Goal: Transaction & Acquisition: Purchase product/service

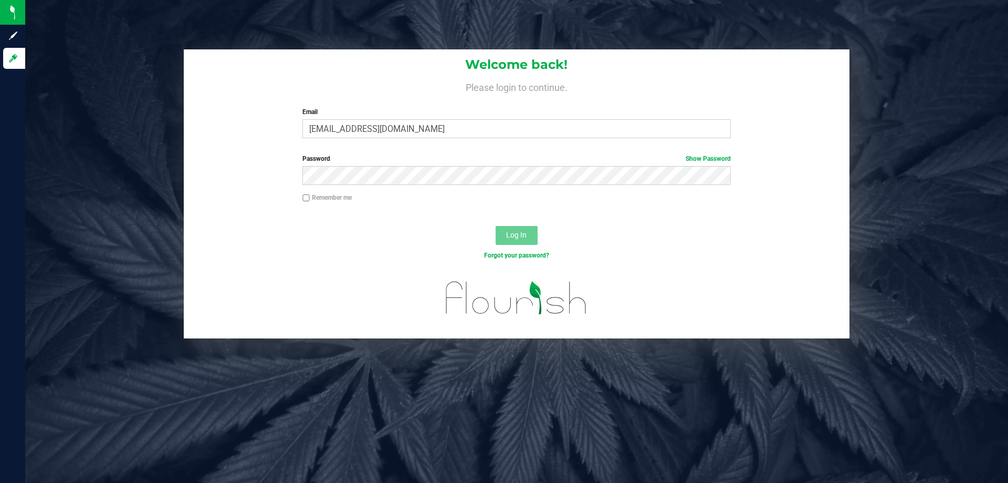
type input "mwiradilaga@Liveparallel.com"
click at [496, 226] on button "Log In" at bounding box center [517, 235] width 42 height 19
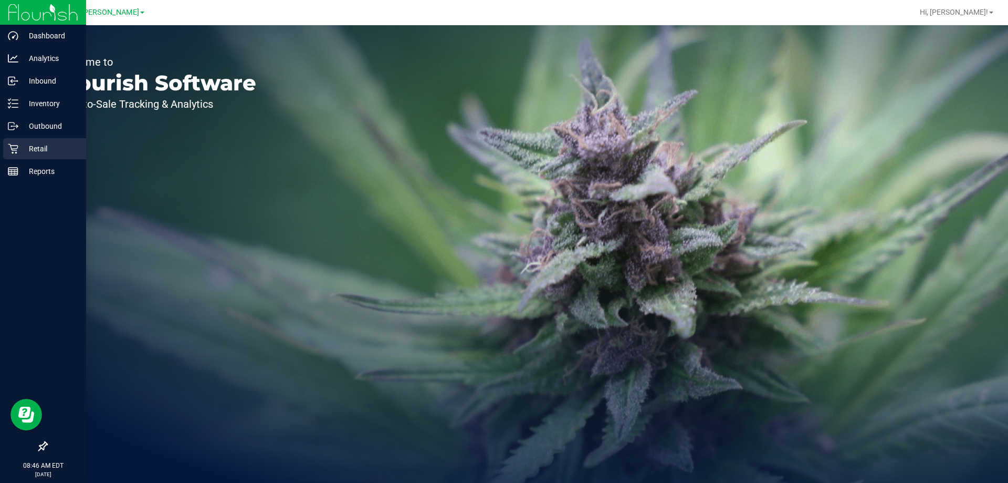
click at [44, 144] on p "Retail" at bounding box center [49, 148] width 63 height 13
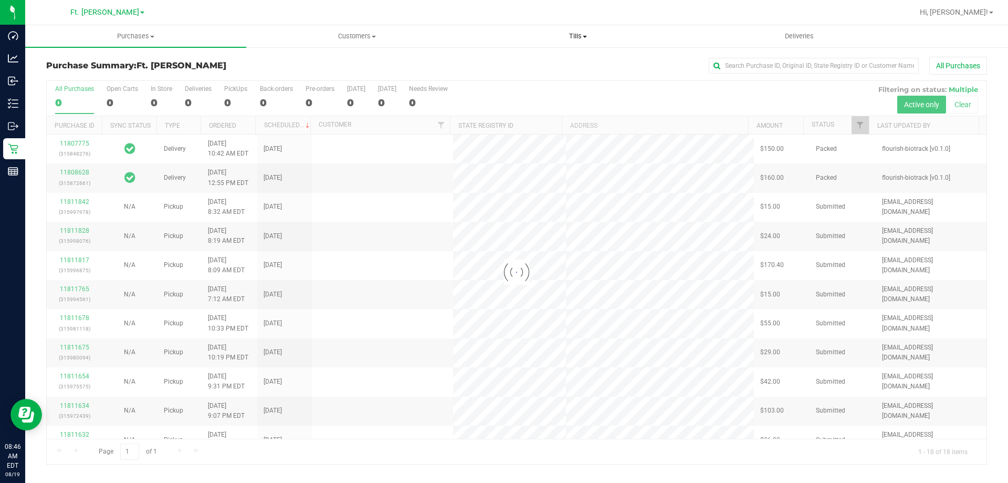
click at [572, 35] on span "Tills" at bounding box center [578, 36] width 220 height 9
click at [508, 61] on span "Manage tills" at bounding box center [502, 63] width 71 height 9
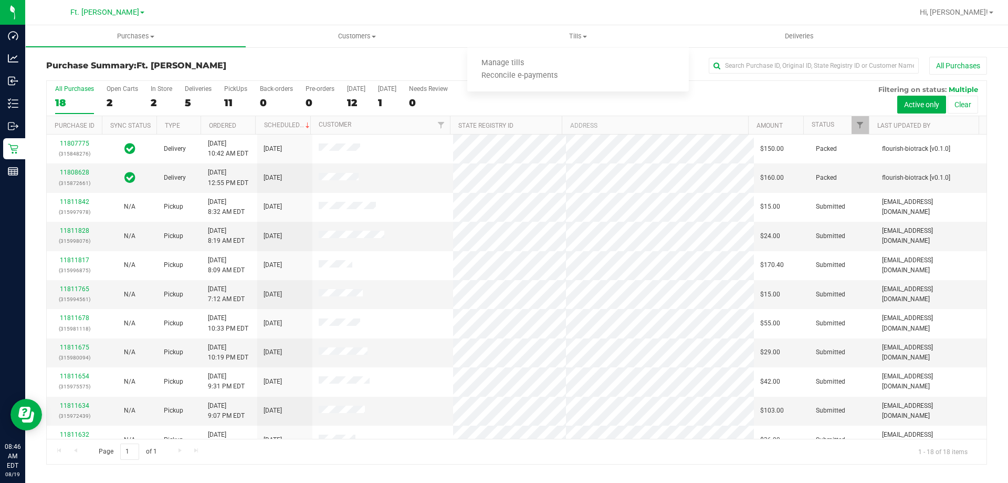
click at [710, 10] on div at bounding box center [550, 12] width 725 height 20
click at [581, 36] on span "Tills" at bounding box center [577, 36] width 221 height 9
click at [527, 63] on span "Manage tills" at bounding box center [502, 63] width 71 height 9
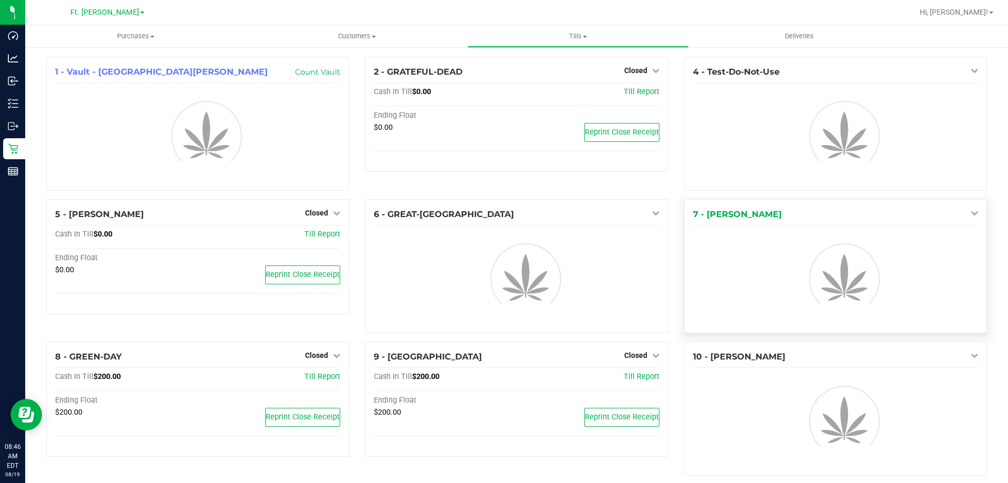
click at [971, 210] on icon at bounding box center [974, 212] width 7 height 7
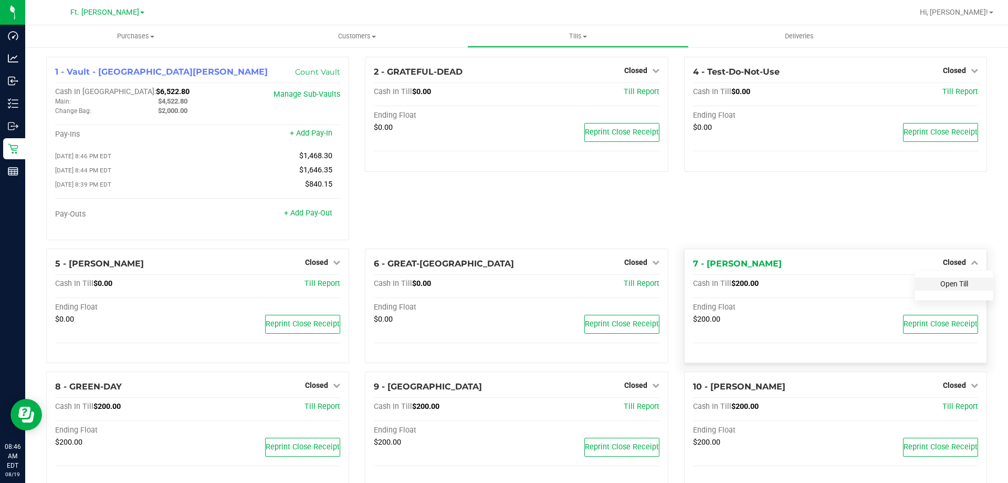
click at [944, 287] on link "Open Till" at bounding box center [955, 283] width 28 height 8
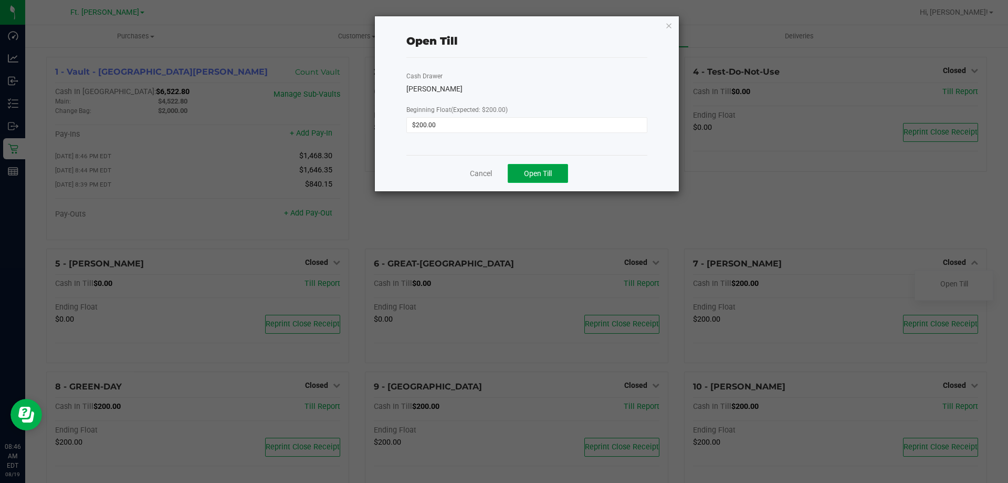
click at [525, 177] on span "Open Till" at bounding box center [538, 173] width 28 height 8
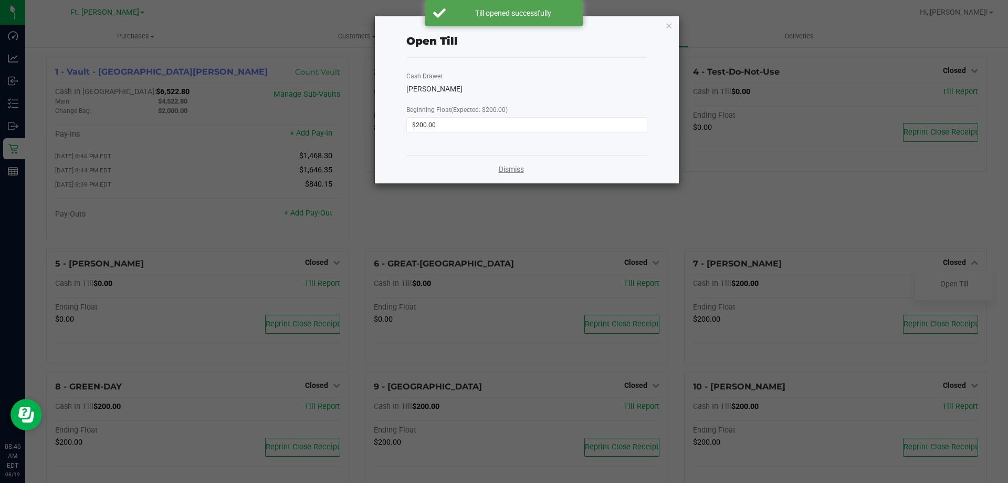
click at [512, 164] on link "Dismiss" at bounding box center [511, 169] width 25 height 11
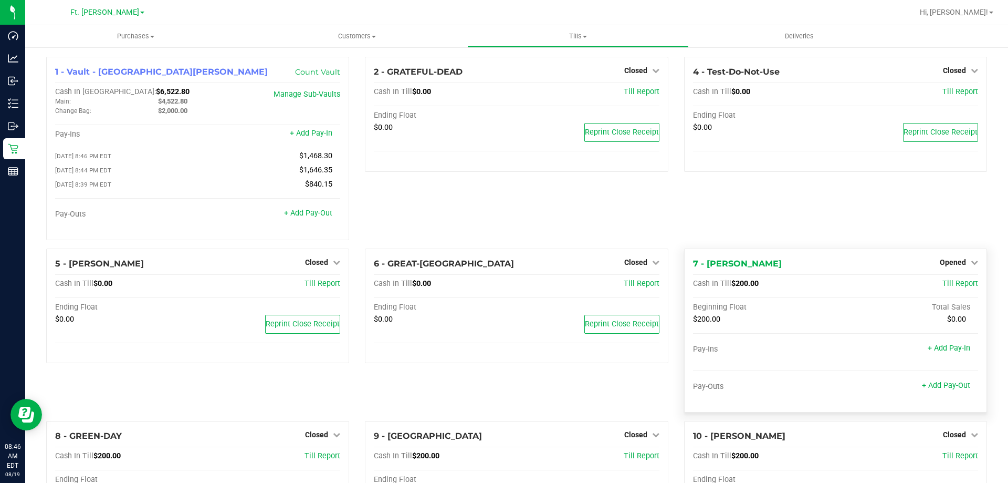
scroll to position [105, 0]
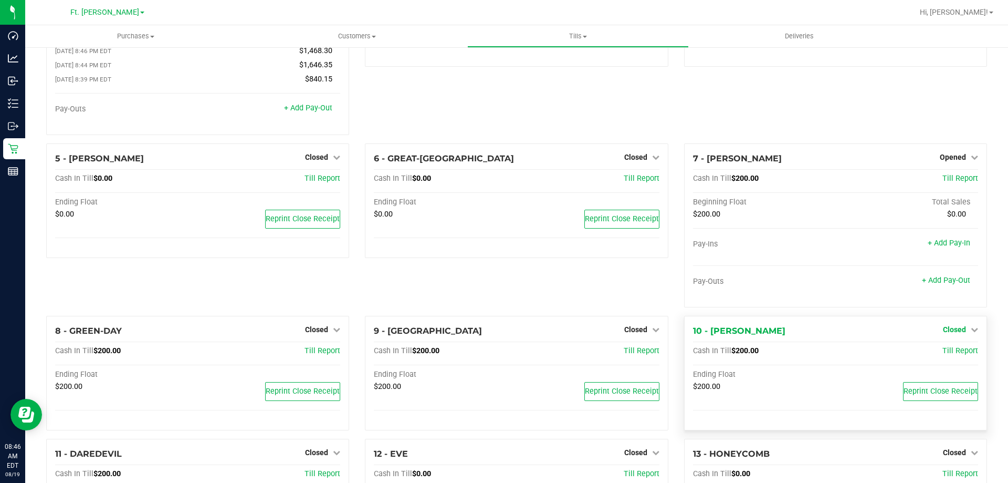
click at [959, 330] on link "Closed" at bounding box center [960, 329] width 35 height 8
click at [941, 351] on link "Open Till" at bounding box center [955, 351] width 28 height 8
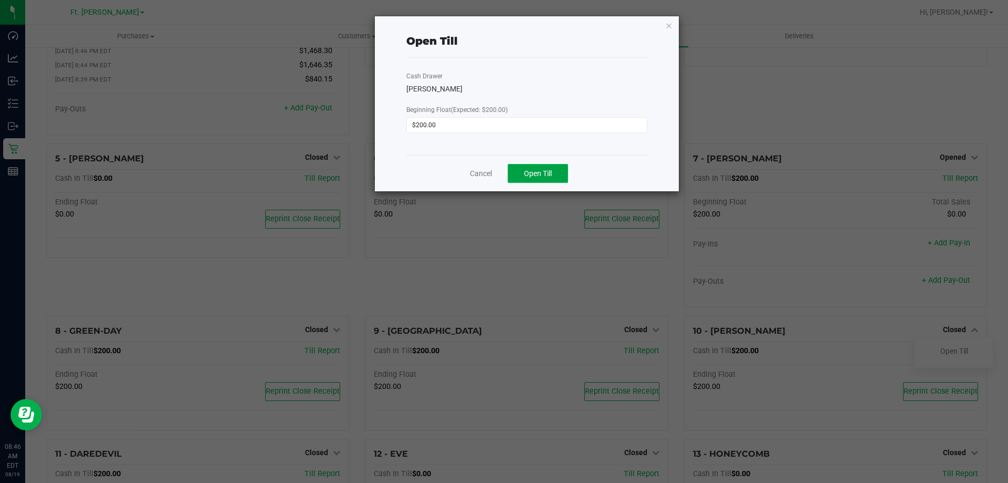
click at [551, 171] on span "Open Till" at bounding box center [538, 173] width 28 height 8
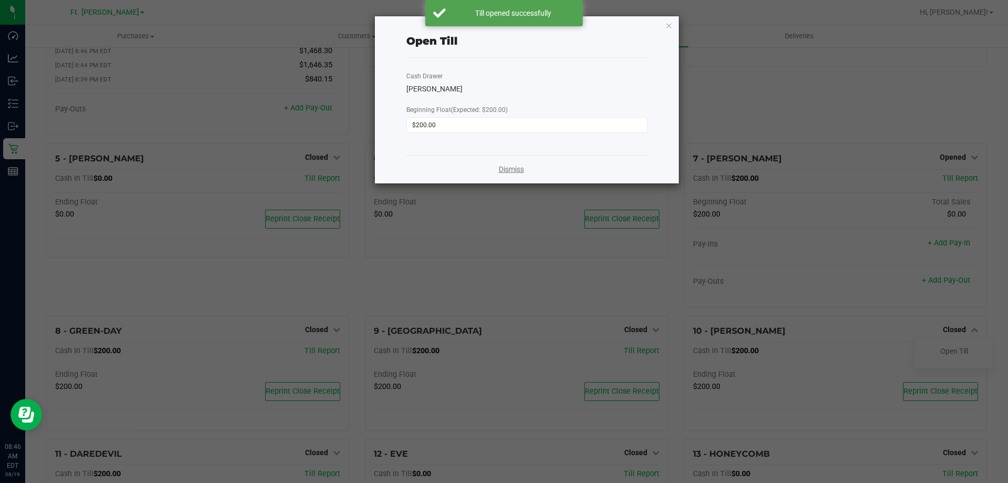
click at [515, 164] on link "Dismiss" at bounding box center [511, 169] width 25 height 11
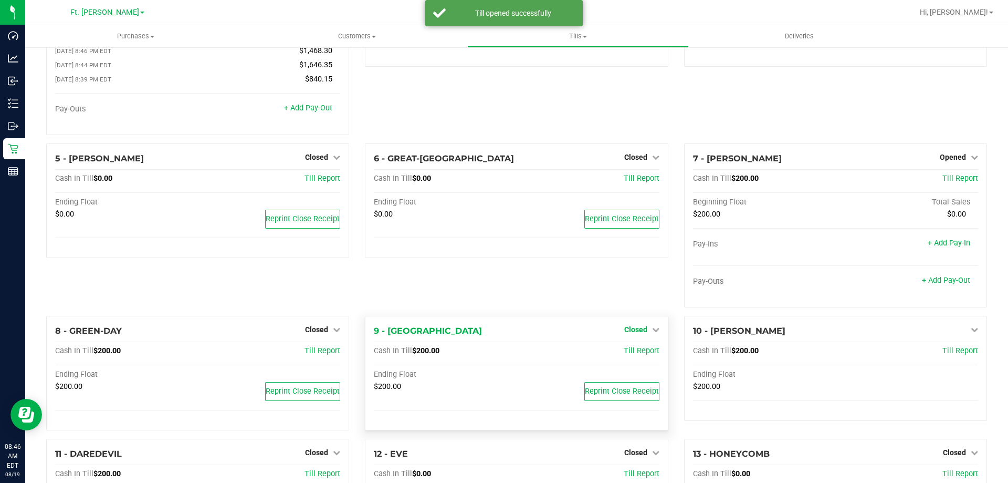
click at [639, 329] on span "Closed" at bounding box center [635, 329] width 23 height 8
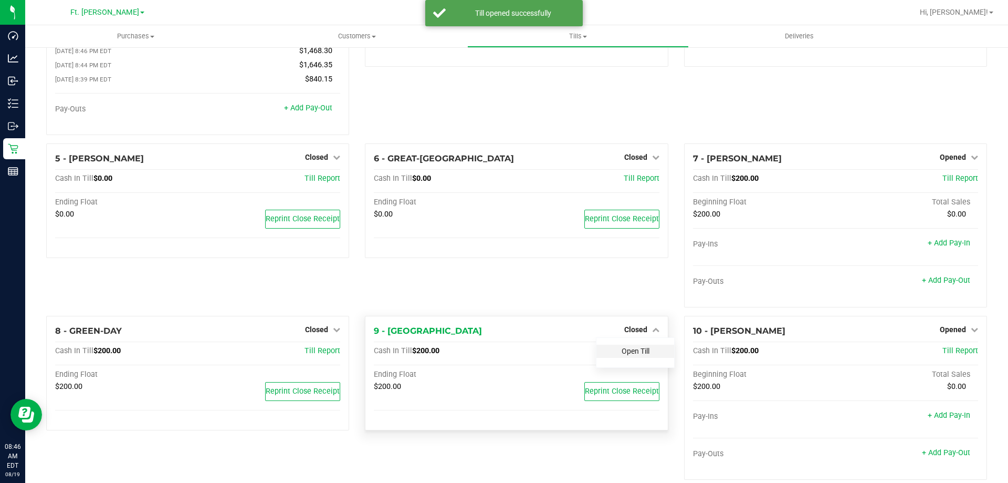
click at [634, 353] on link "Open Till" at bounding box center [636, 351] width 28 height 8
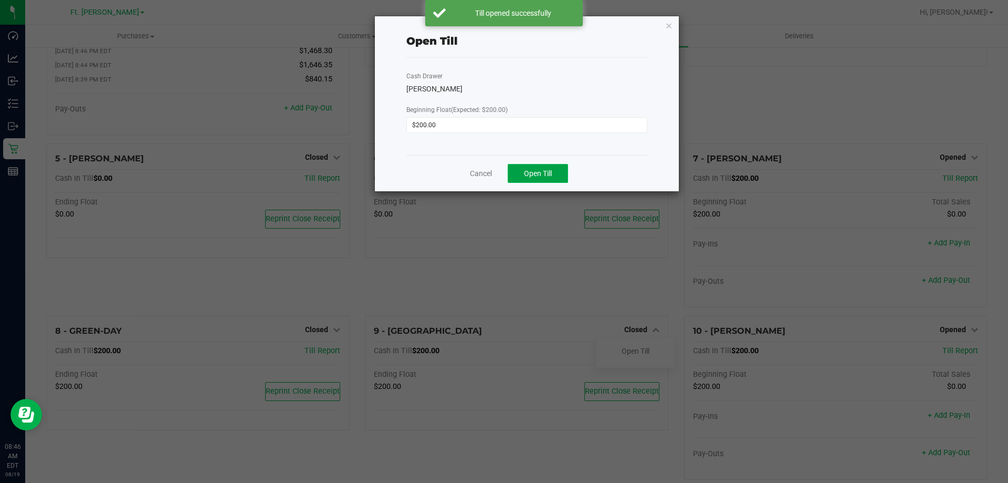
click at [549, 176] on span "Open Till" at bounding box center [538, 173] width 28 height 8
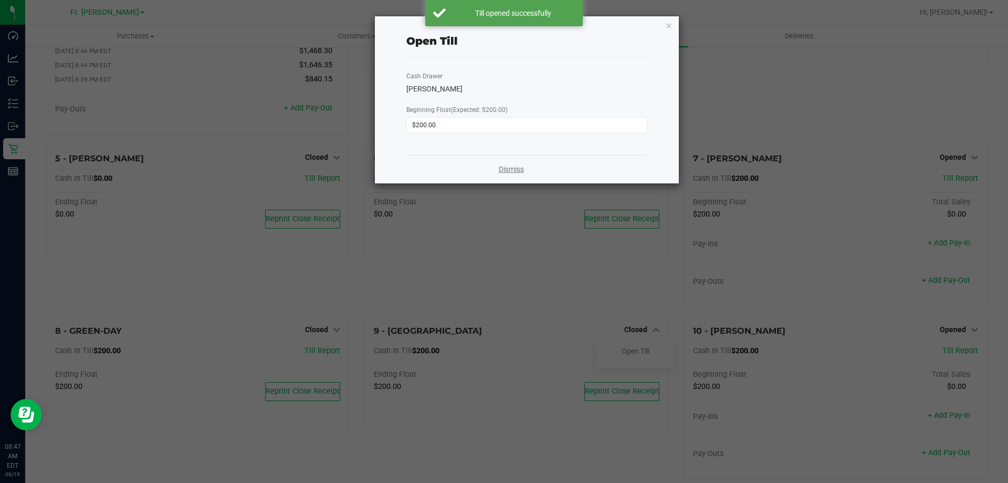
click at [517, 167] on link "Dismiss" at bounding box center [511, 169] width 25 height 11
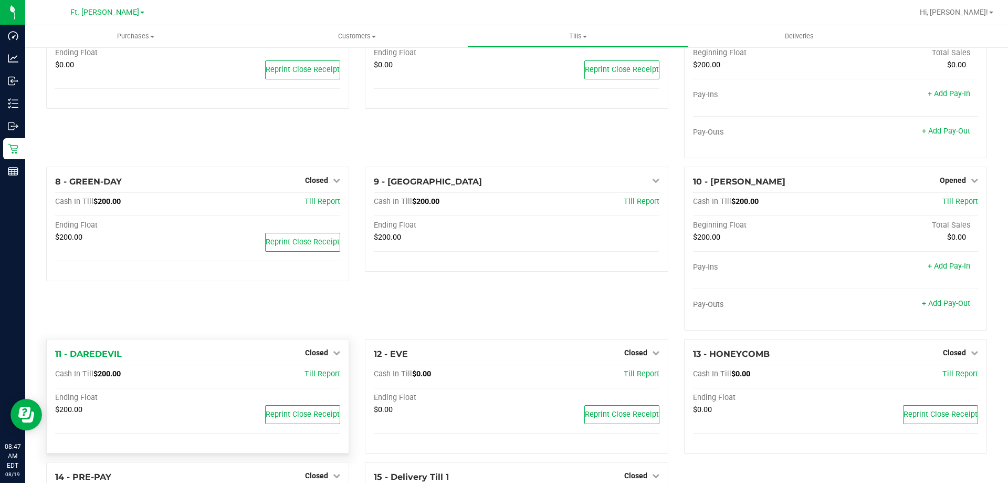
scroll to position [315, 0]
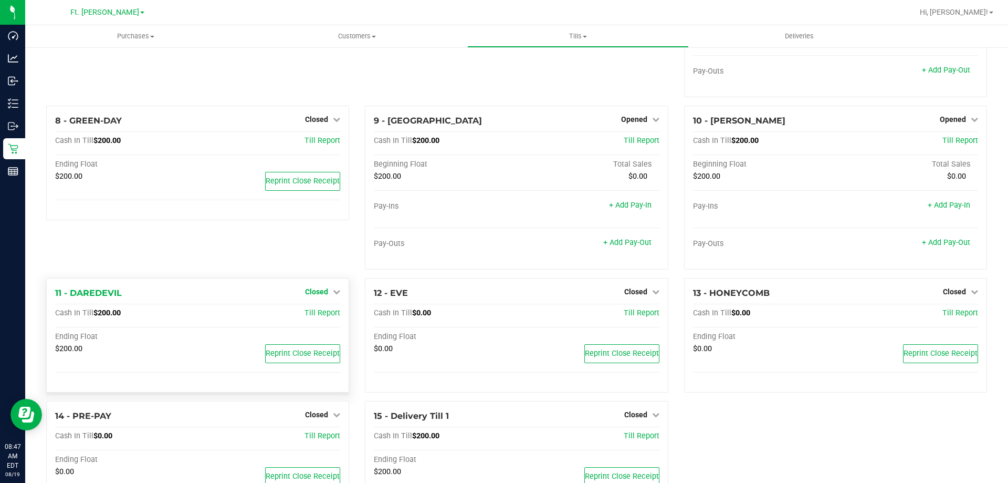
click at [324, 291] on span "Closed" at bounding box center [316, 291] width 23 height 8
click at [326, 316] on link "Open Till" at bounding box center [317, 313] width 28 height 8
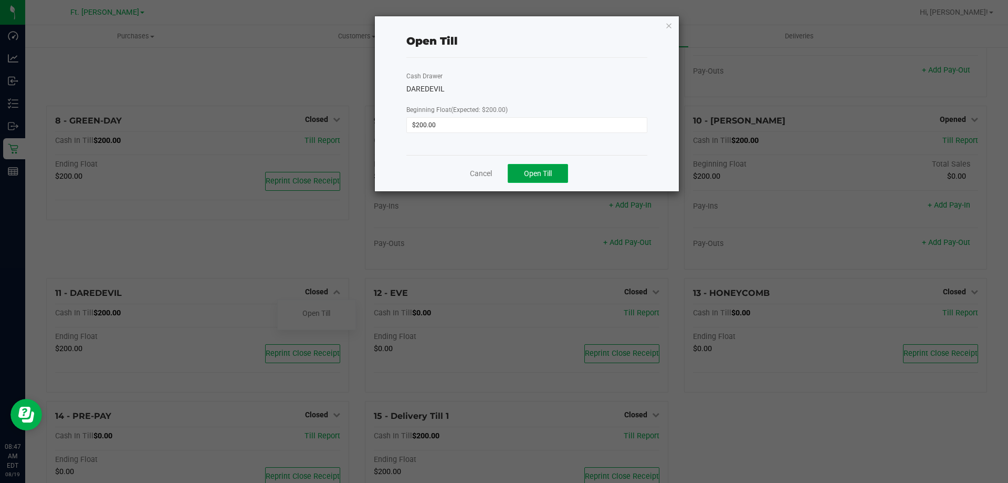
click at [539, 169] on span "Open Till" at bounding box center [538, 173] width 28 height 8
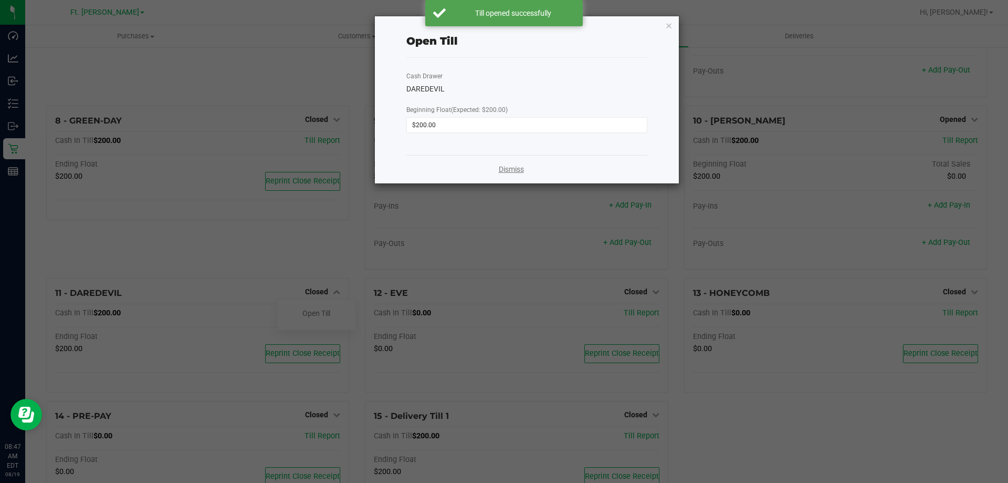
click at [511, 170] on link "Dismiss" at bounding box center [511, 169] width 25 height 11
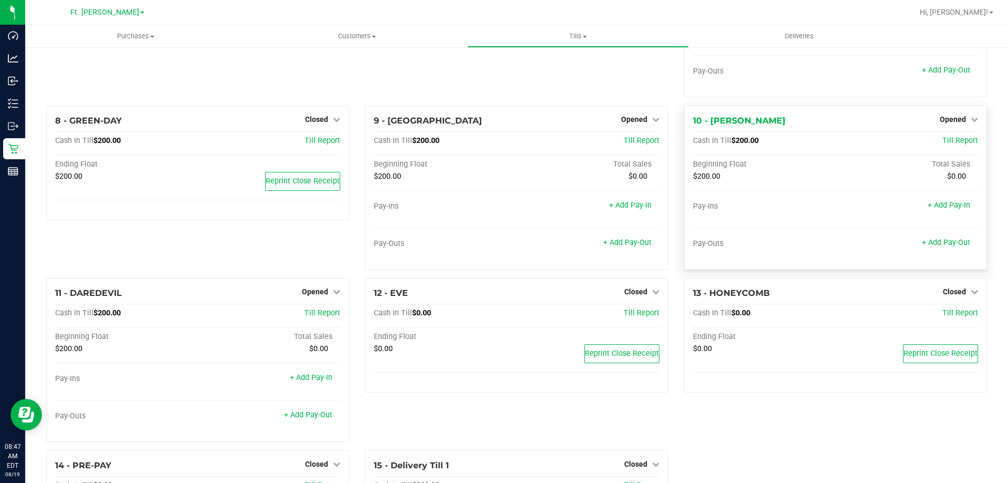
scroll to position [419, 0]
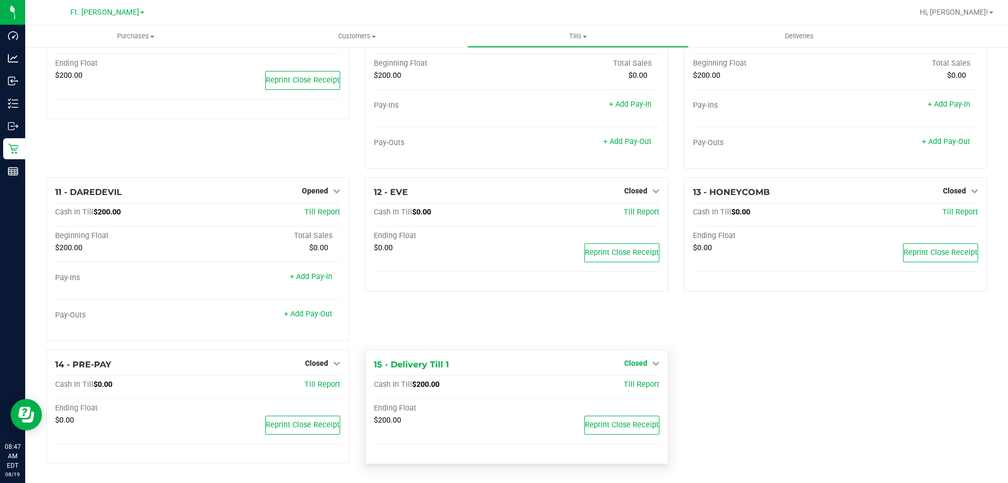
click at [646, 363] on link "Closed" at bounding box center [641, 363] width 35 height 8
click at [640, 388] on link "Open Till" at bounding box center [636, 384] width 28 height 8
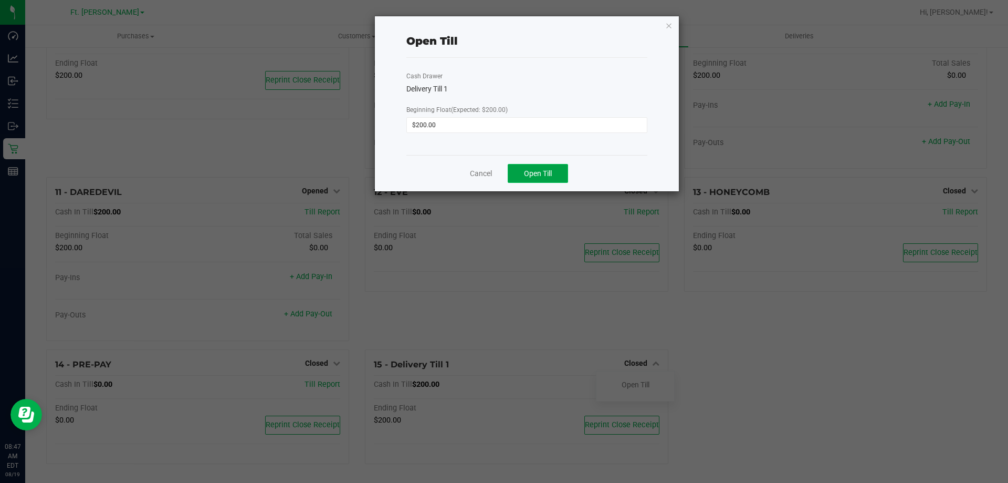
click at [536, 171] on span "Open Till" at bounding box center [538, 173] width 28 height 8
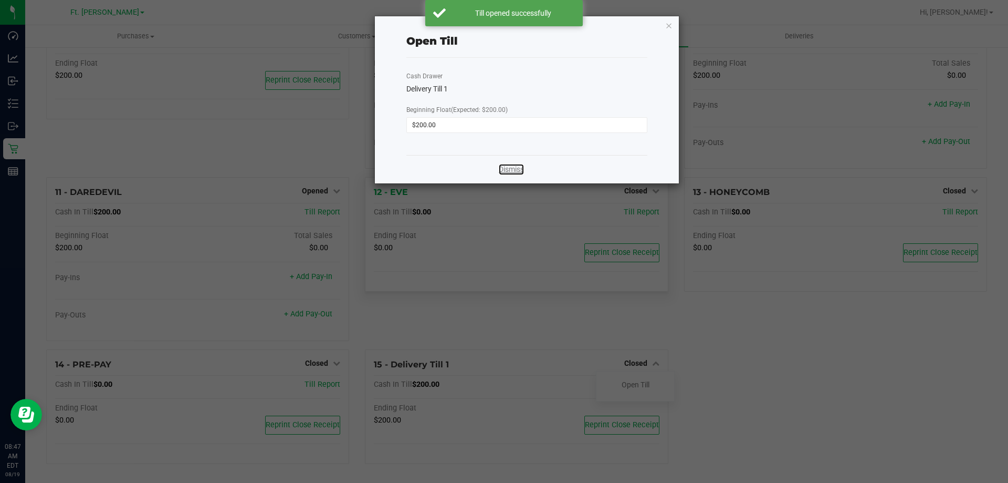
drag, startPoint x: 511, startPoint y: 168, endPoint x: 463, endPoint y: 208, distance: 62.2
click at [511, 167] on link "Dismiss" at bounding box center [511, 169] width 25 height 11
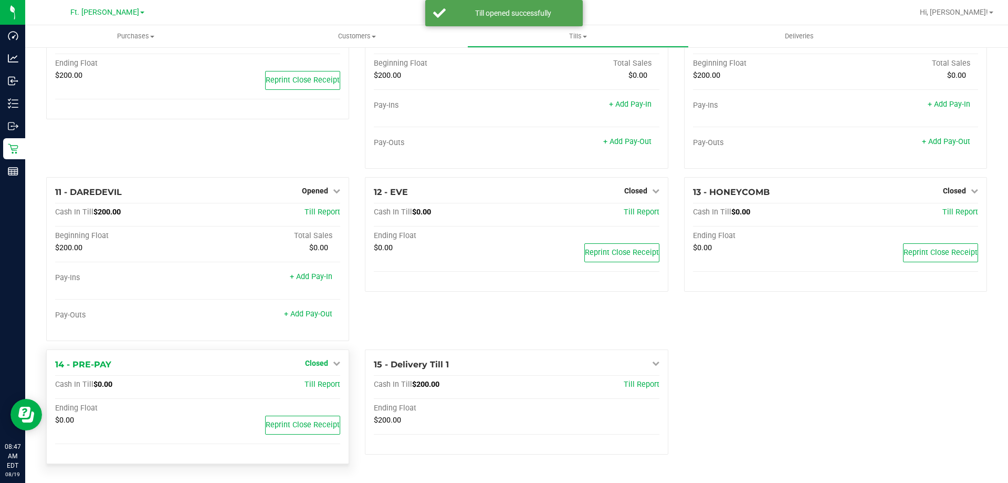
click at [324, 362] on span "Closed" at bounding box center [316, 363] width 23 height 8
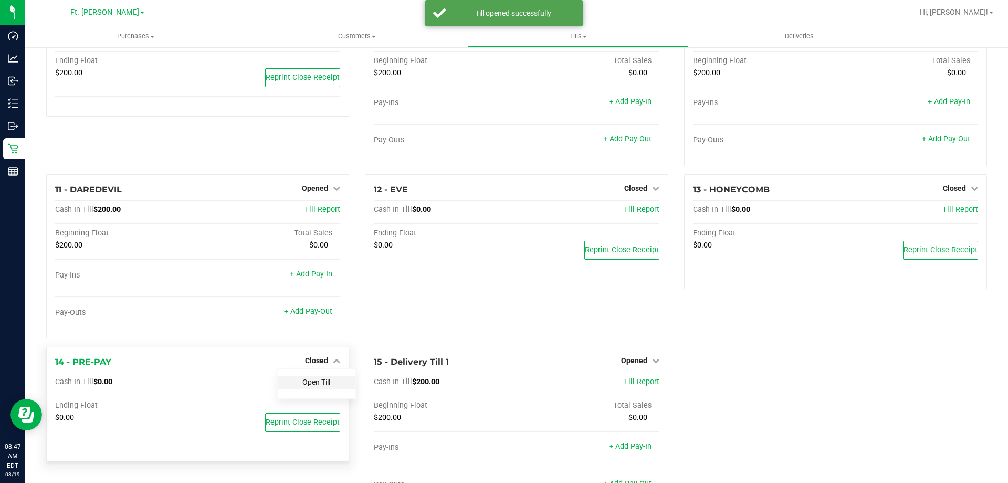
click at [319, 385] on link "Open Till" at bounding box center [317, 382] width 28 height 8
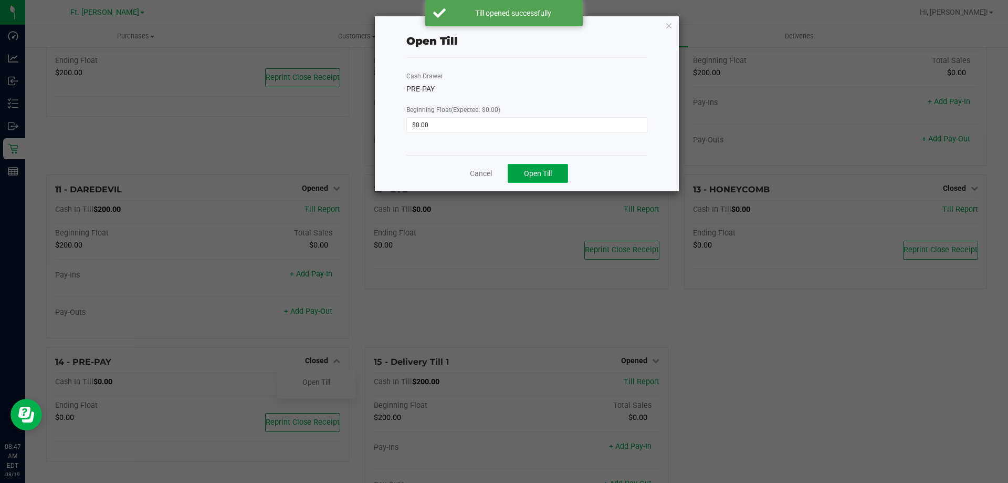
click at [549, 178] on span "Open Till" at bounding box center [538, 173] width 28 height 8
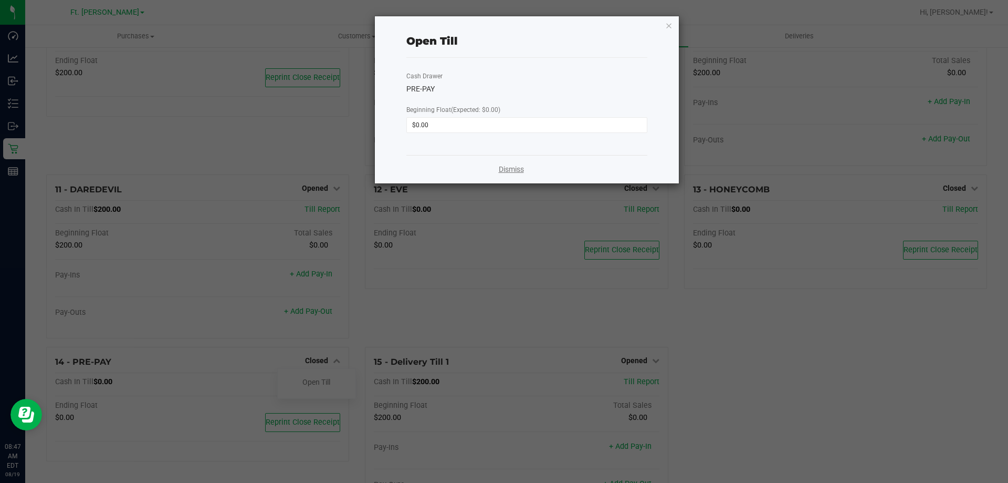
click at [521, 169] on link "Dismiss" at bounding box center [511, 169] width 25 height 11
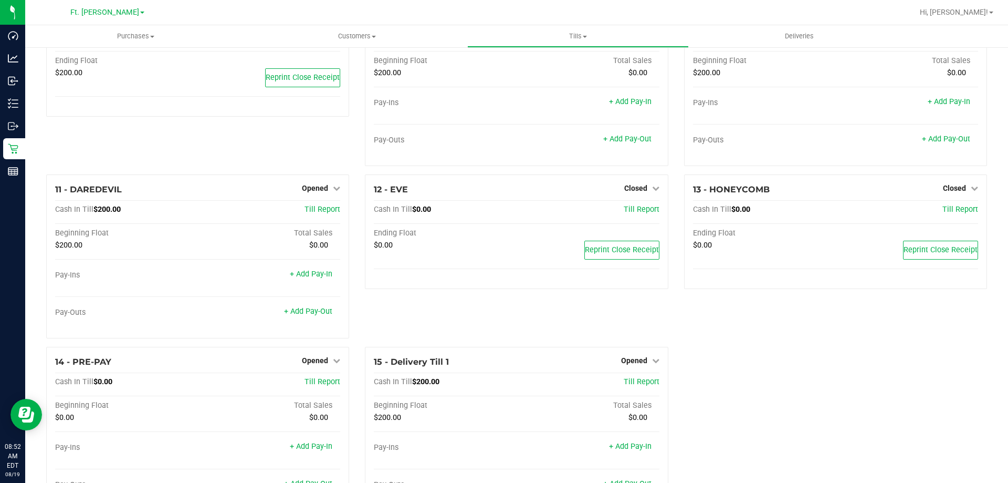
scroll to position [0, 0]
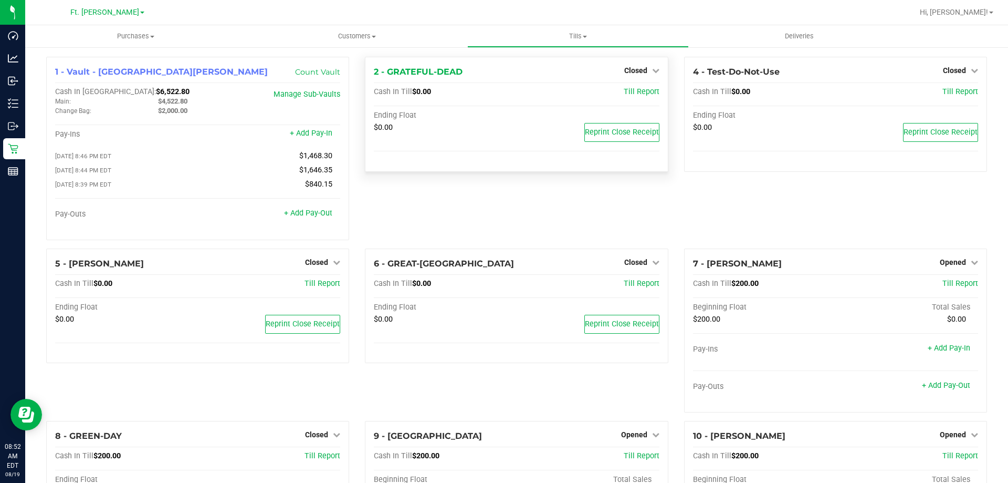
drag, startPoint x: 719, startPoint y: 376, endPoint x: 650, endPoint y: 86, distance: 298.5
click at [556, 28] on uib-tab-heading "Tills Manage tills Reconcile e-payments" at bounding box center [578, 36] width 220 height 21
click at [542, 59] on li "Manage tills" at bounding box center [577, 63] width 221 height 13
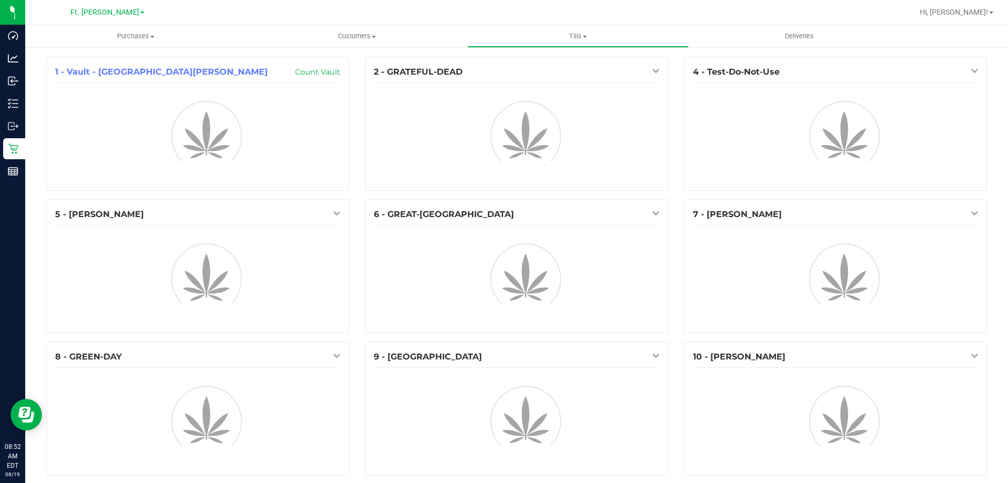
scroll to position [296, 0]
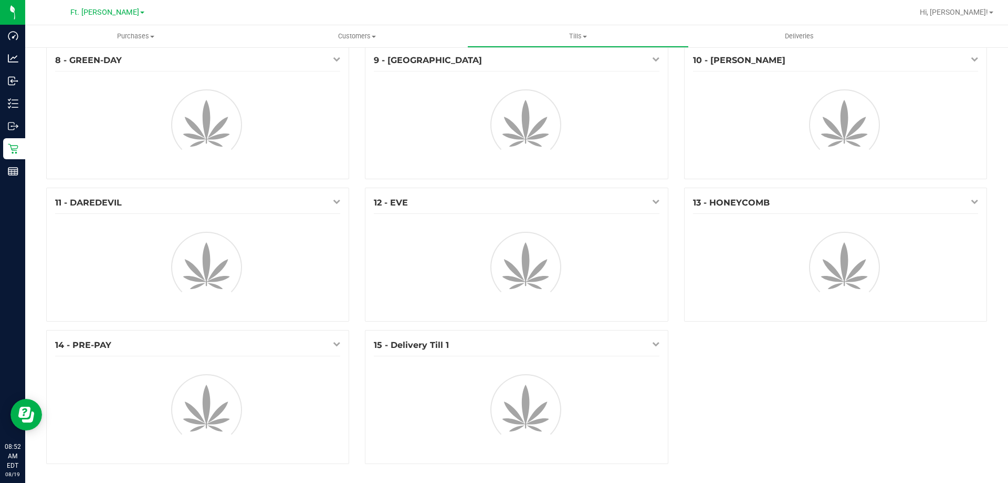
drag, startPoint x: 664, startPoint y: 161, endPoint x: 667, endPoint y: 432, distance: 271.0
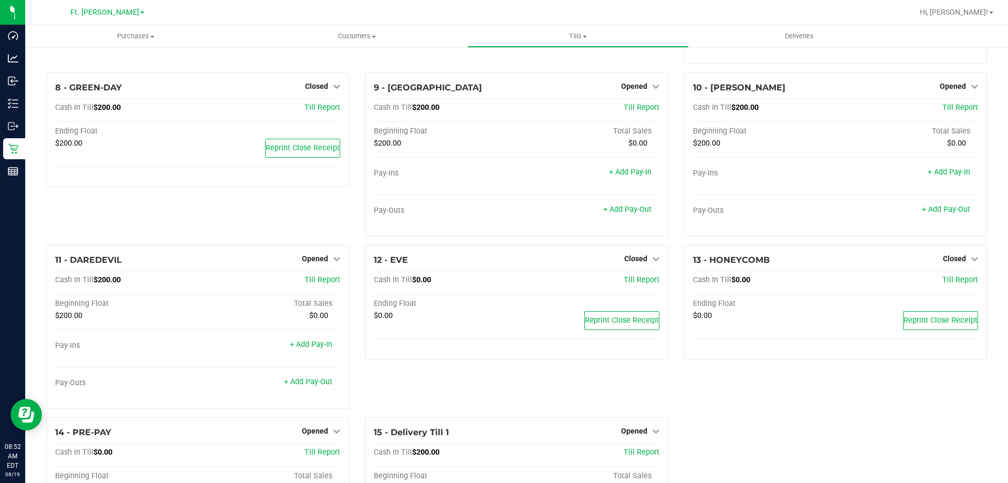
scroll to position [0, 0]
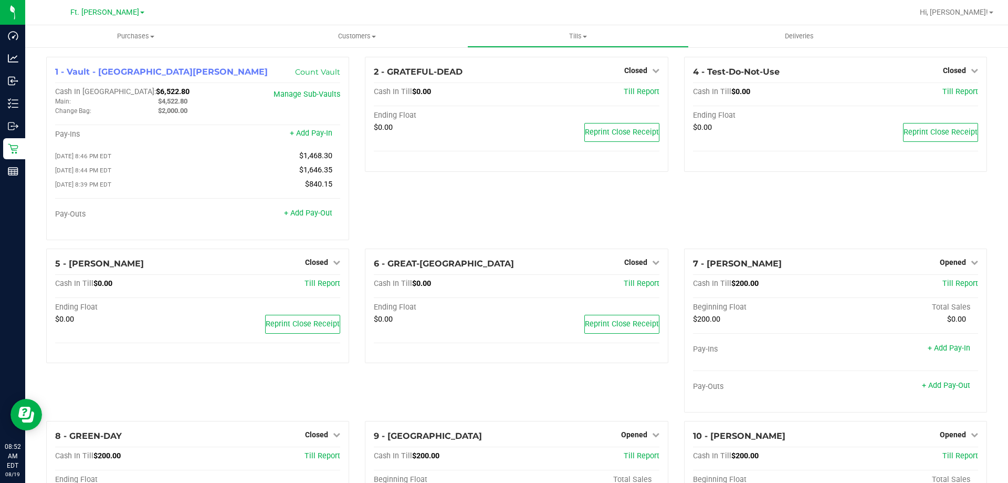
drag, startPoint x: 691, startPoint y: 421, endPoint x: 261, endPoint y: -64, distance: 647.7
click at [978, 12] on span "Hi, [PERSON_NAME]!" at bounding box center [954, 12] width 68 height 8
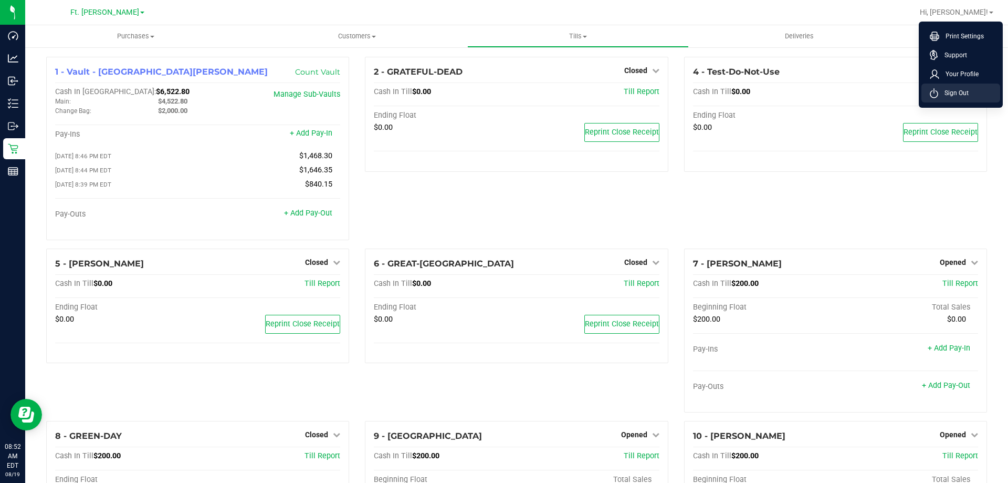
click at [964, 86] on li "Sign Out" at bounding box center [961, 93] width 79 height 19
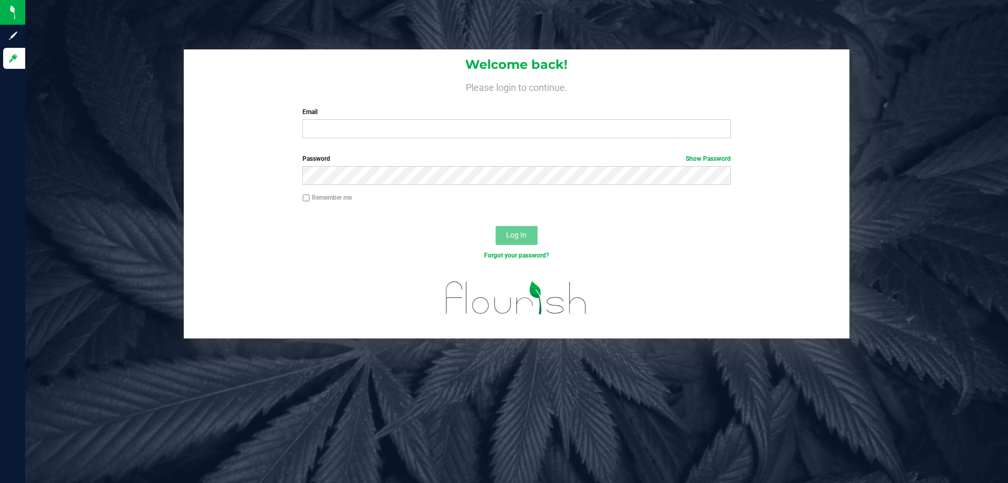
click at [503, 117] on label "Email" at bounding box center [517, 111] width 428 height 9
click at [503, 119] on input "Email" at bounding box center [517, 128] width 428 height 19
click at [518, 125] on input "Email" at bounding box center [517, 128] width 428 height 19
type input "[EMAIL_ADDRESS][DOMAIN_NAME]"
click at [496, 226] on button "Log In" at bounding box center [517, 235] width 42 height 19
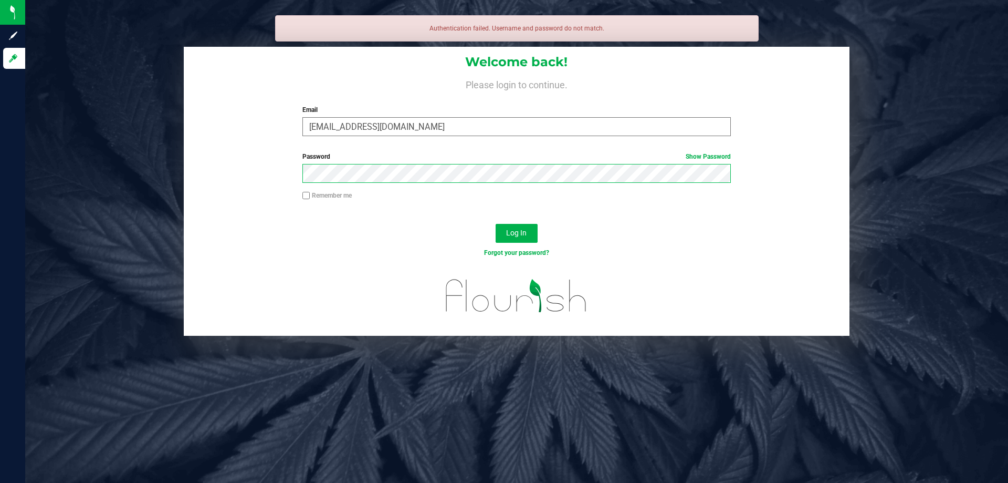
click at [496, 224] on button "Log In" at bounding box center [517, 233] width 42 height 19
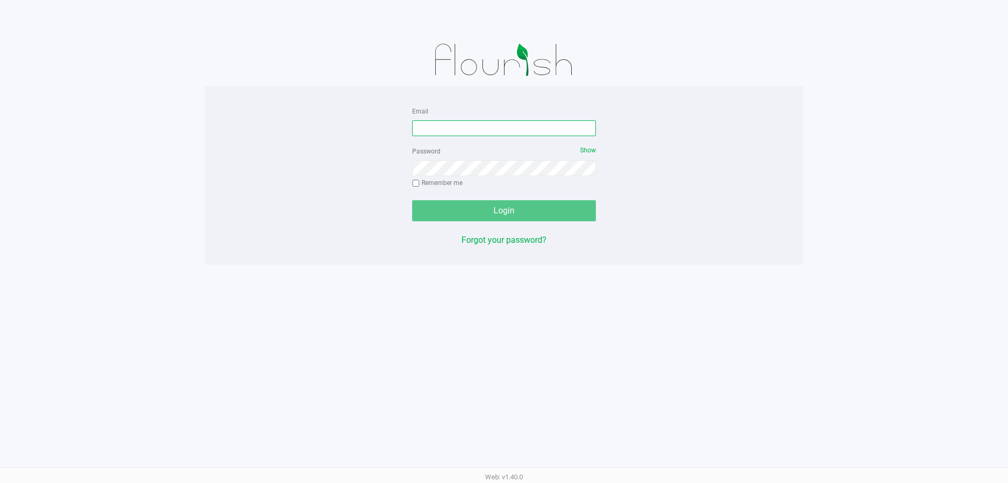
click at [472, 133] on input "Email" at bounding box center [504, 128] width 184 height 16
type input "mwiradilaga@liveparallel.com"
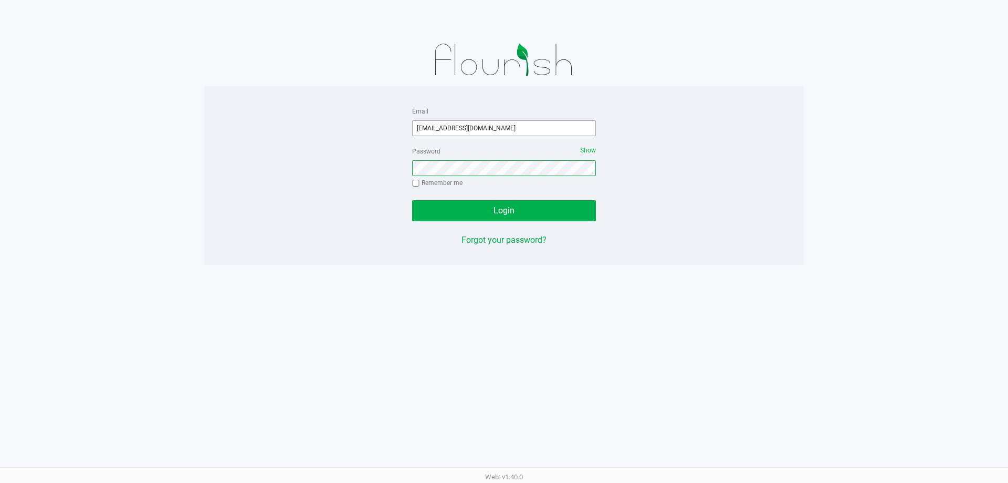
click at [412, 200] on button "Login" at bounding box center [504, 210] width 184 height 21
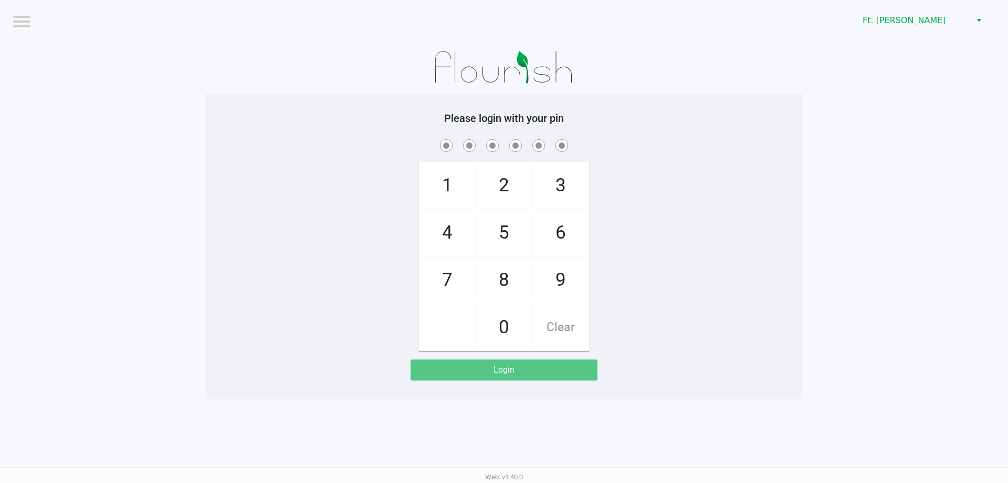
click at [442, 270] on span "7" at bounding box center [448, 280] width 56 height 46
checkbox input "true"
click at [513, 227] on span "5" at bounding box center [504, 233] width 56 height 46
checkbox input "true"
click at [556, 235] on span "6" at bounding box center [561, 233] width 56 height 46
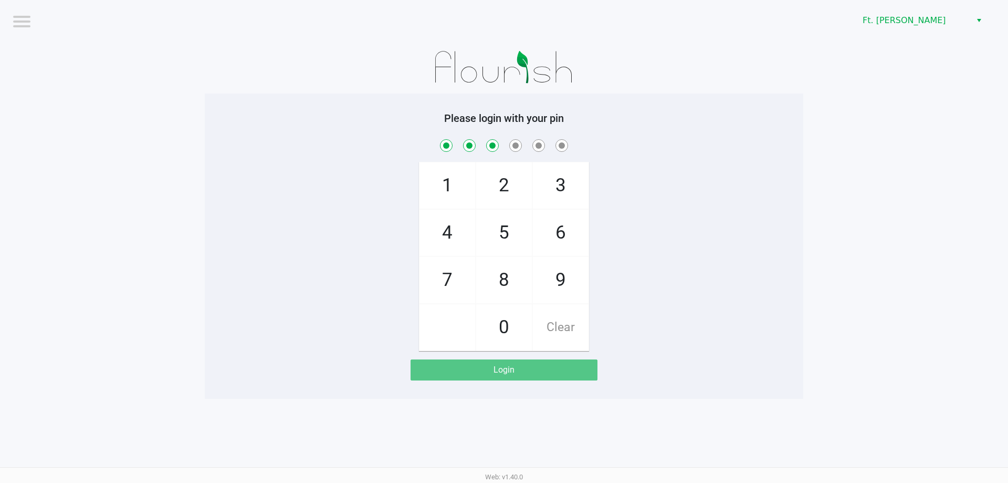
checkbox input "true"
click at [559, 235] on span "6" at bounding box center [561, 233] width 56 height 46
checkbox input "true"
drag, startPoint x: 459, startPoint y: 230, endPoint x: 543, endPoint y: 203, distance: 87.5
click at [488, 231] on div "1 4 7 2 5 8 0 3 6 9 Clear" at bounding box center [504, 256] width 170 height 189
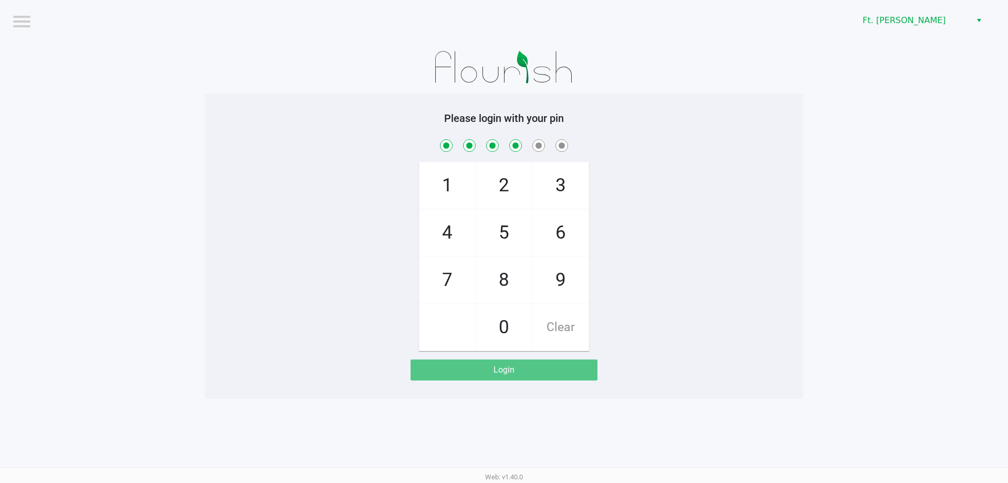
click at [563, 191] on span "3" at bounding box center [561, 185] width 56 height 46
checkbox input "true"
click at [563, 175] on span "3" at bounding box center [561, 185] width 56 height 46
checkbox input "true"
checkbox input "false"
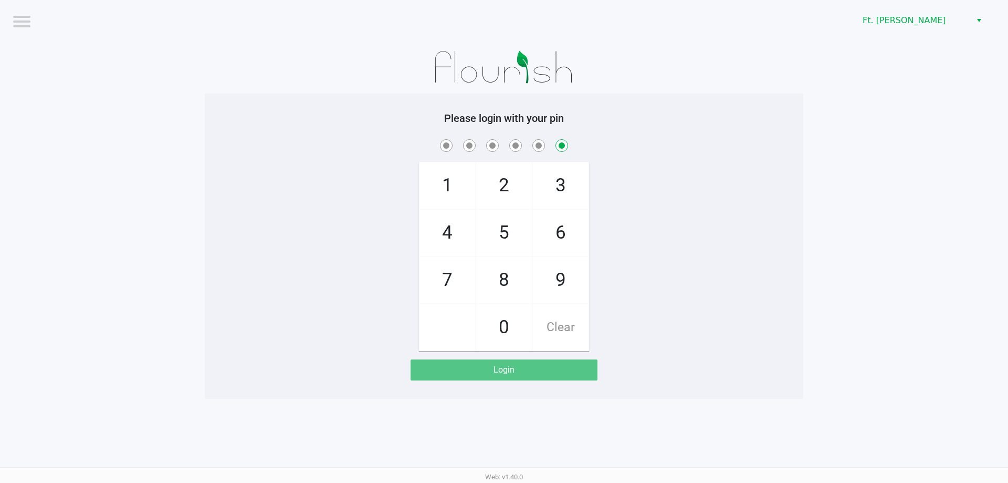
checkbox input "false"
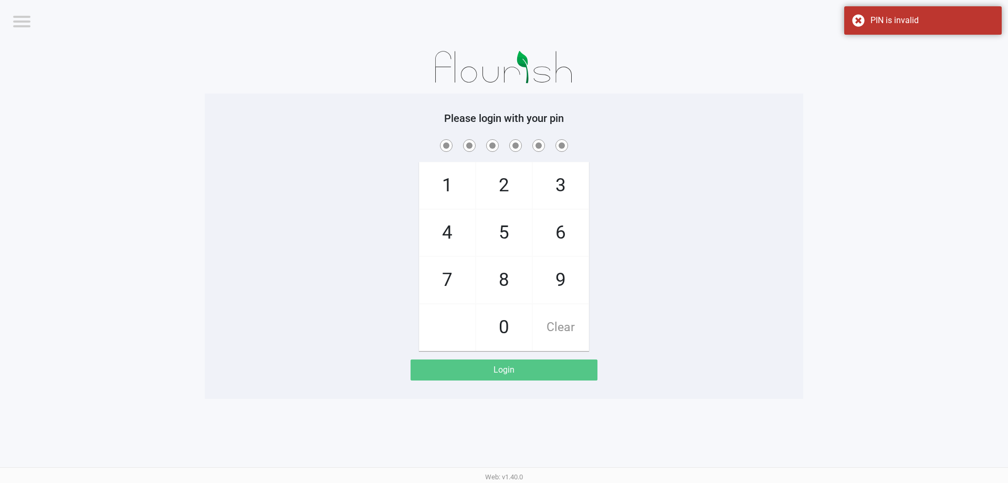
drag, startPoint x: 459, startPoint y: 275, endPoint x: 486, endPoint y: 266, distance: 28.9
click at [463, 275] on span "7" at bounding box center [448, 280] width 56 height 46
checkbox input "true"
click at [499, 236] on span "5" at bounding box center [504, 233] width 56 height 46
checkbox input "true"
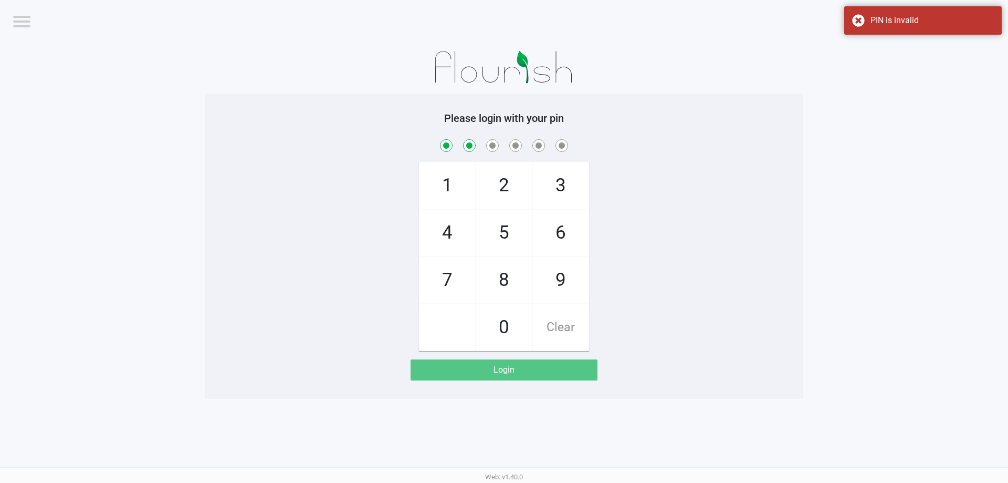
click at [558, 233] on span "6" at bounding box center [561, 233] width 56 height 46
checkbox input "true"
click at [558, 233] on span "6" at bounding box center [561, 233] width 56 height 46
checkbox input "true"
drag, startPoint x: 454, startPoint y: 232, endPoint x: 463, endPoint y: 227, distance: 10.3
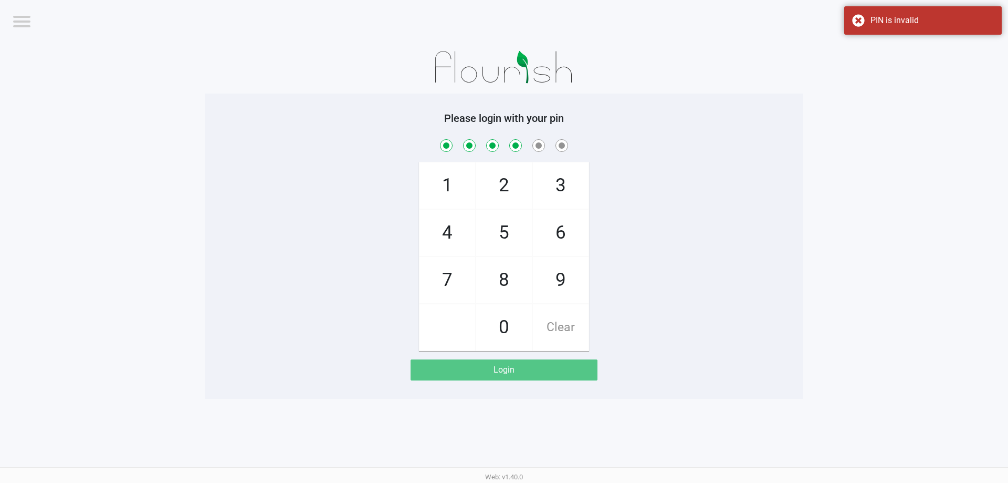
click at [455, 232] on span "4" at bounding box center [448, 233] width 56 height 46
checkbox input "true"
click at [547, 181] on span "3" at bounding box center [561, 185] width 56 height 46
checkbox input "true"
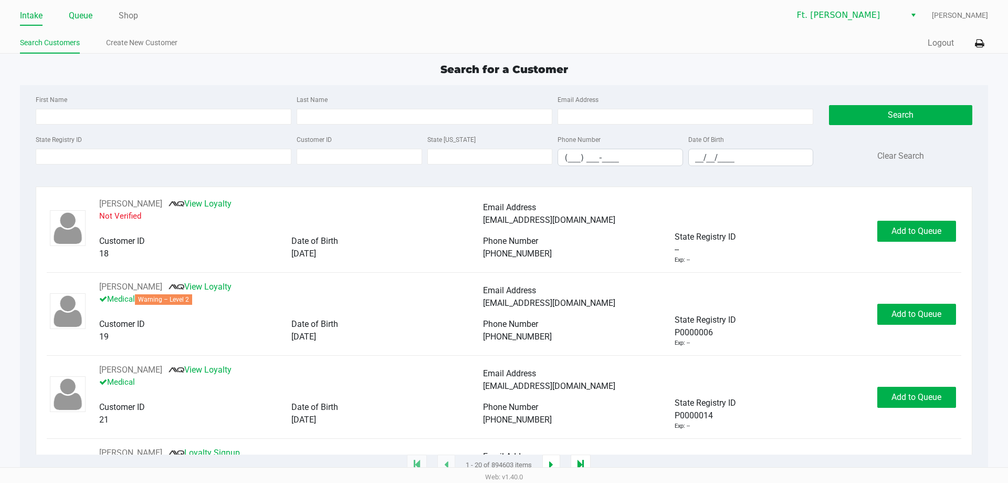
click at [88, 13] on link "Queue" at bounding box center [81, 15] width 24 height 15
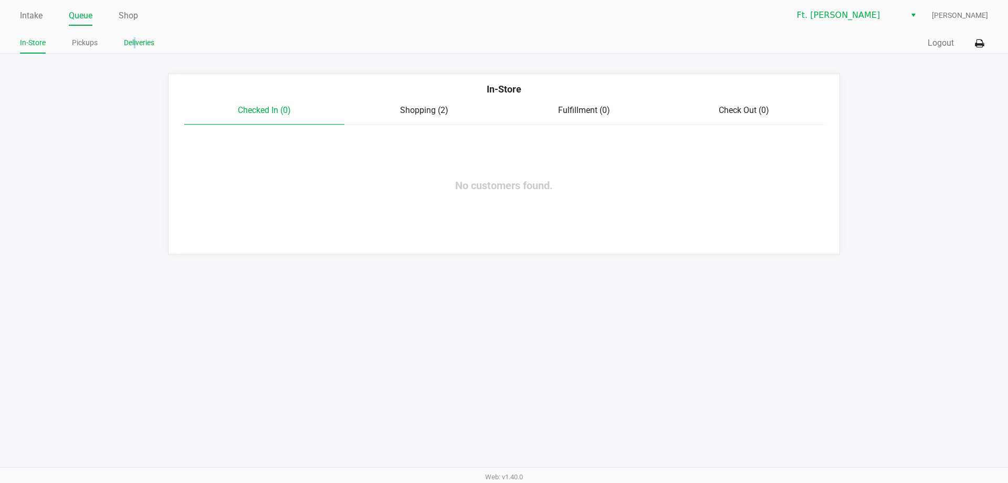
click at [136, 42] on link "Deliveries" at bounding box center [139, 42] width 30 height 13
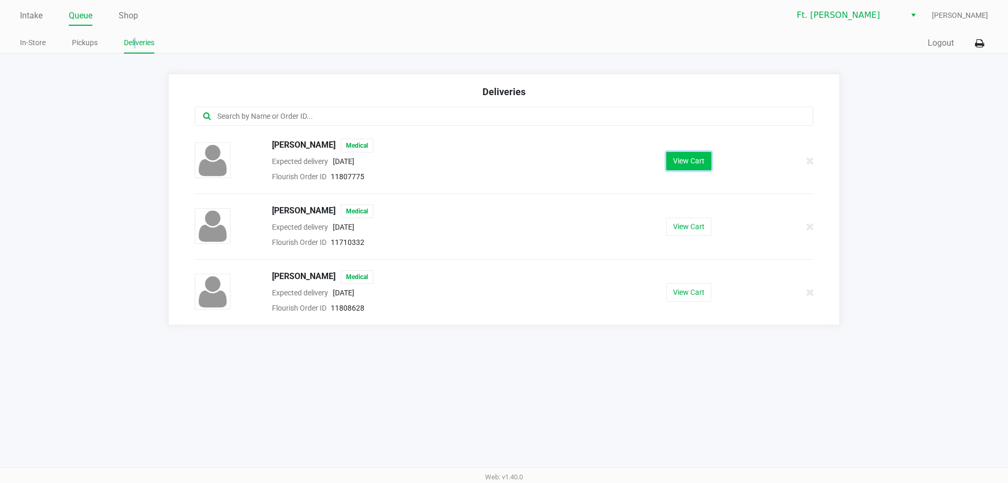
click at [696, 168] on button "View Cart" at bounding box center [689, 161] width 45 height 18
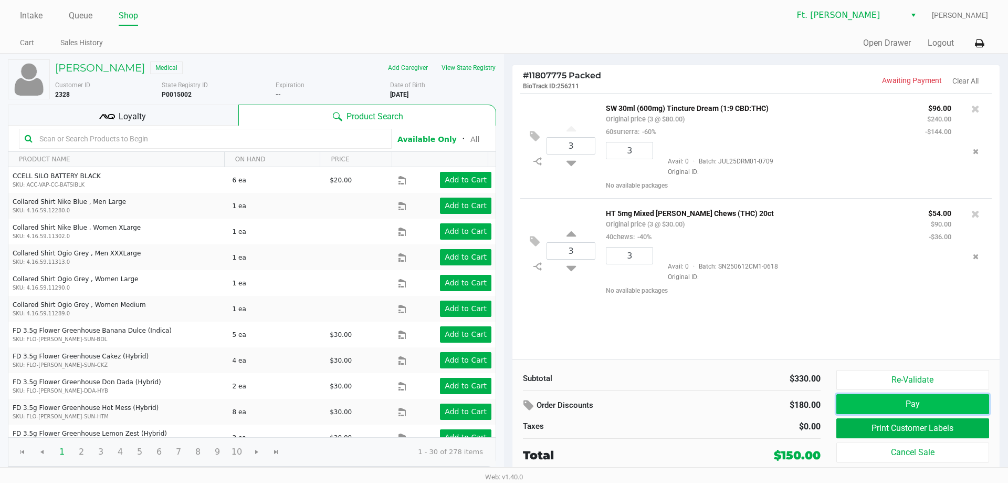
click at [907, 401] on button "Pay" at bounding box center [913, 404] width 153 height 20
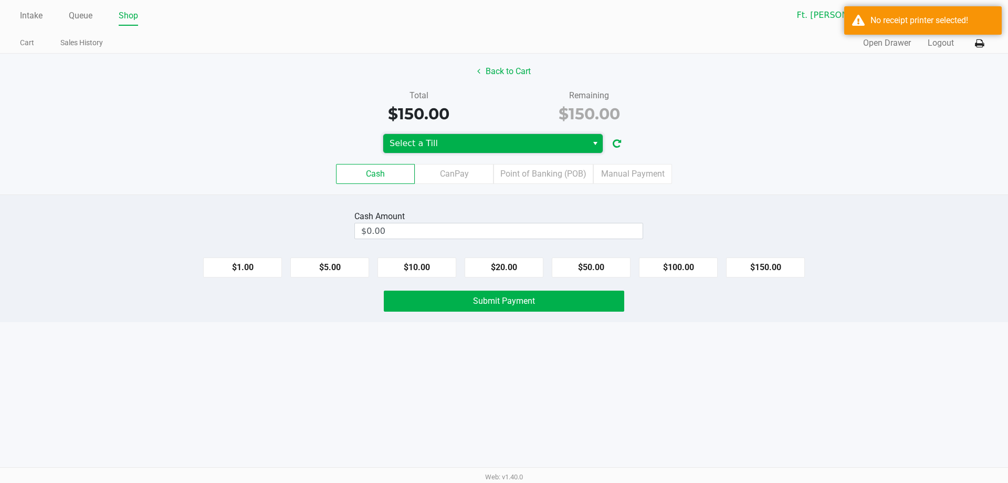
click at [514, 144] on span "Select a Till" at bounding box center [486, 143] width 192 height 13
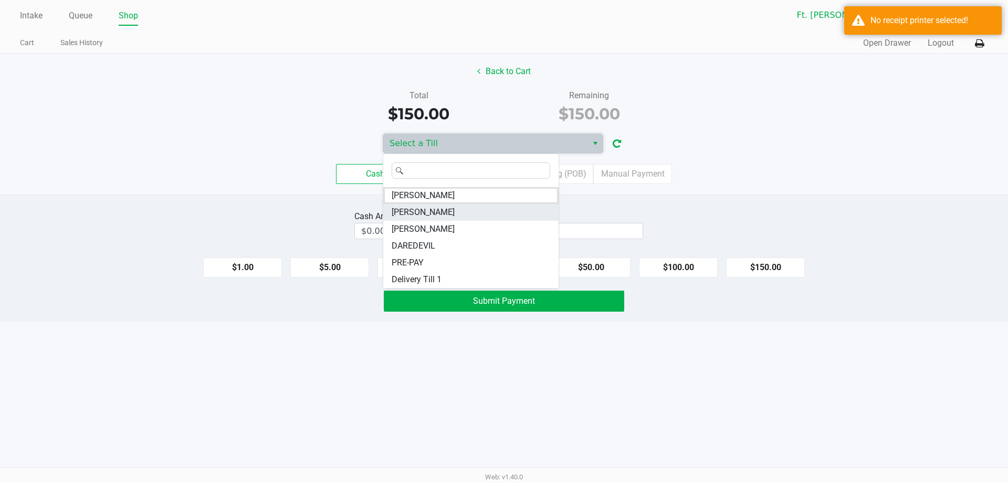
click at [434, 211] on li "[PERSON_NAME]" at bounding box center [470, 212] width 175 height 17
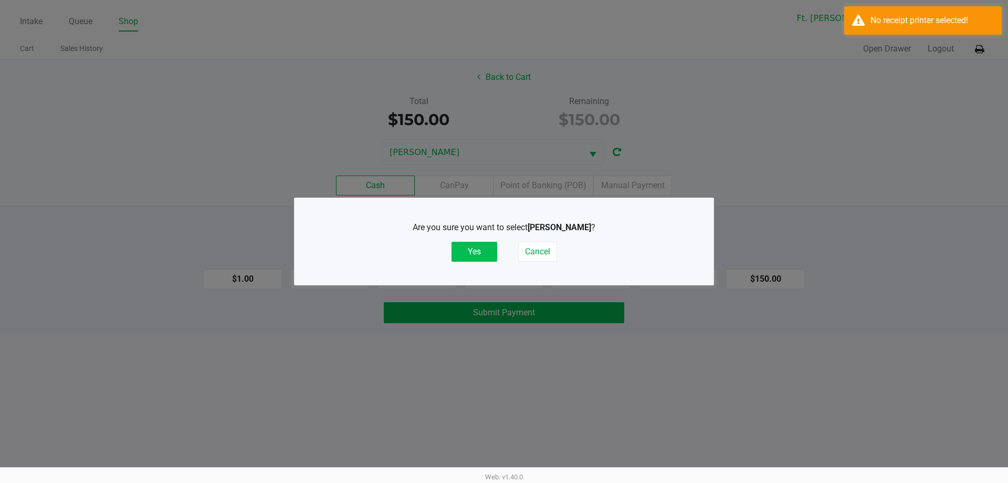
click at [471, 249] on button "Yes" at bounding box center [475, 252] width 46 height 20
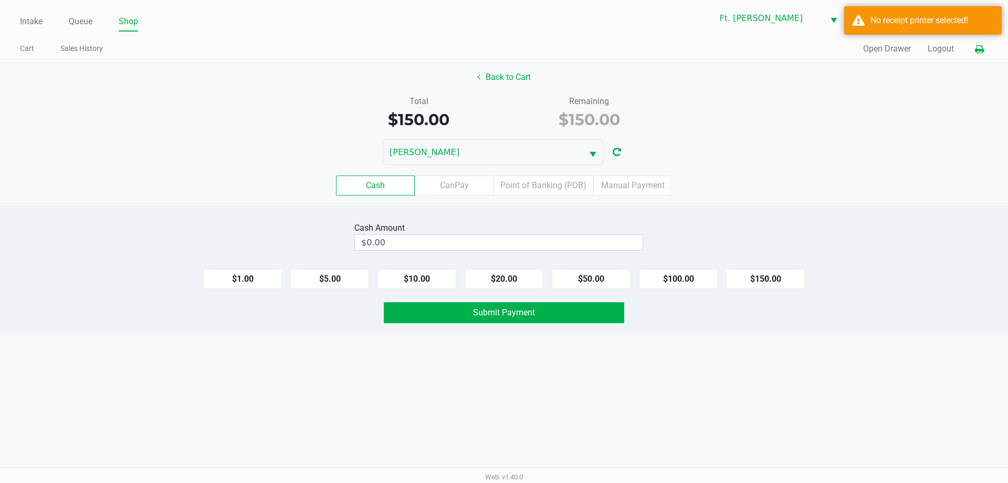
click at [977, 47] on icon at bounding box center [979, 49] width 9 height 7
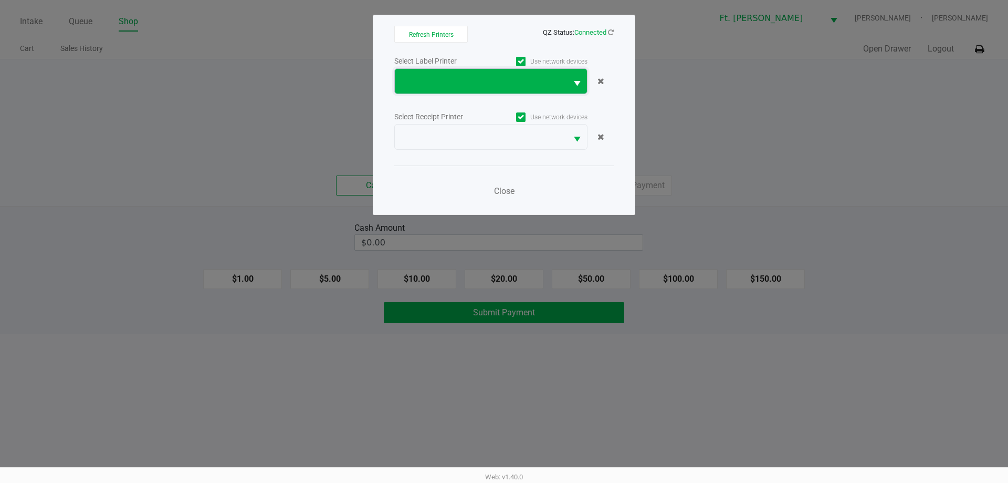
click at [525, 70] on span at bounding box center [481, 81] width 172 height 25
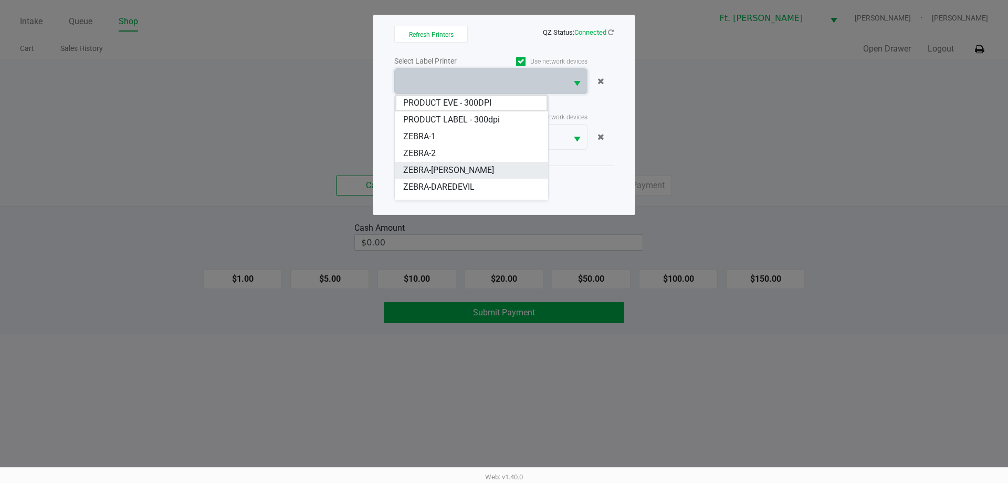
click at [487, 171] on li "ZEBRA-BEYONCE" at bounding box center [471, 170] width 153 height 17
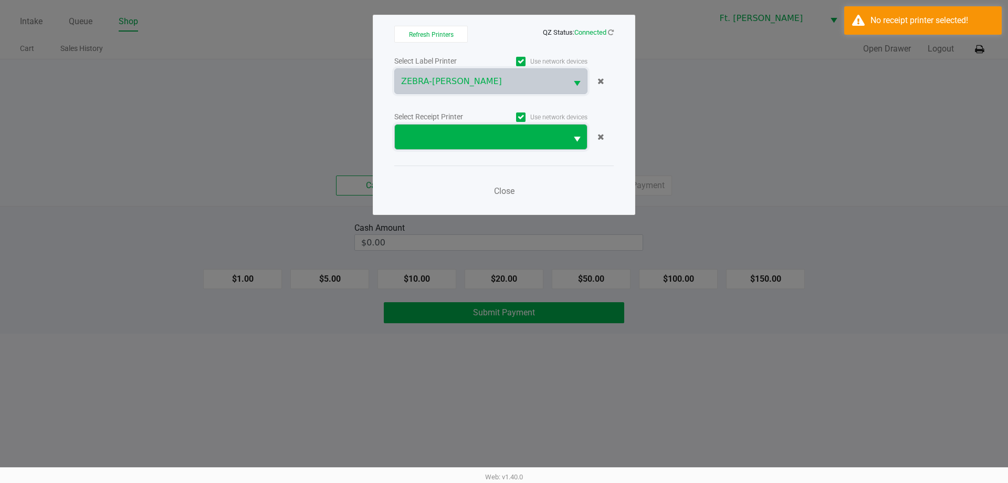
click at [511, 143] on span at bounding box center [481, 137] width 160 height 13
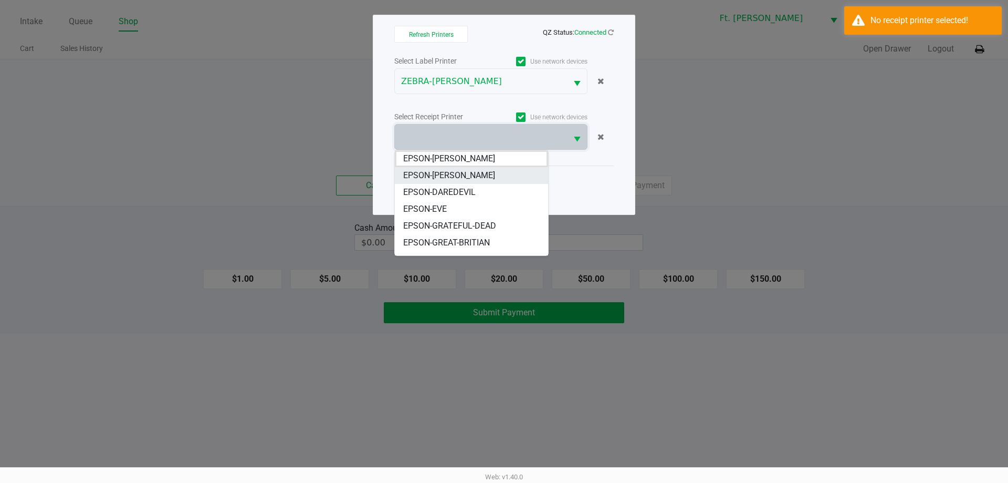
click at [491, 172] on li "EPSON-BEYONCE" at bounding box center [471, 175] width 153 height 17
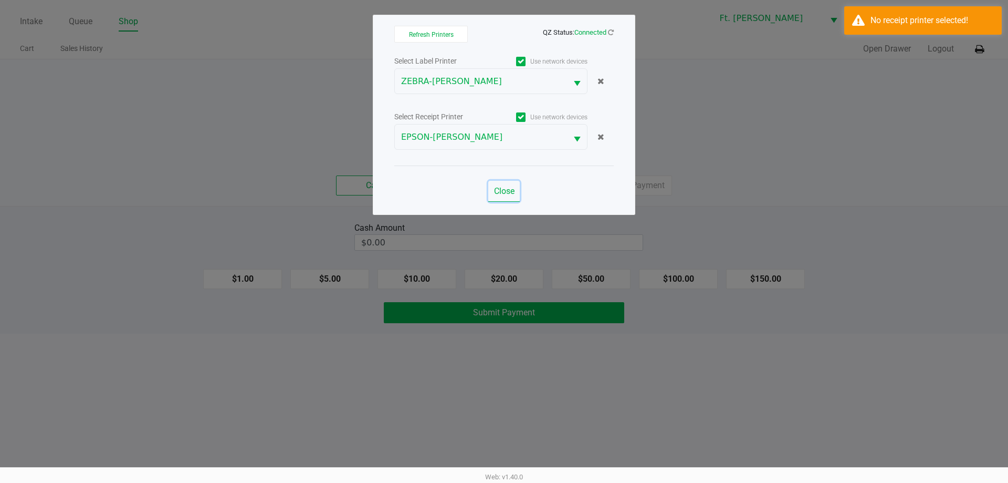
click at [507, 189] on span "Close" at bounding box center [504, 191] width 20 height 10
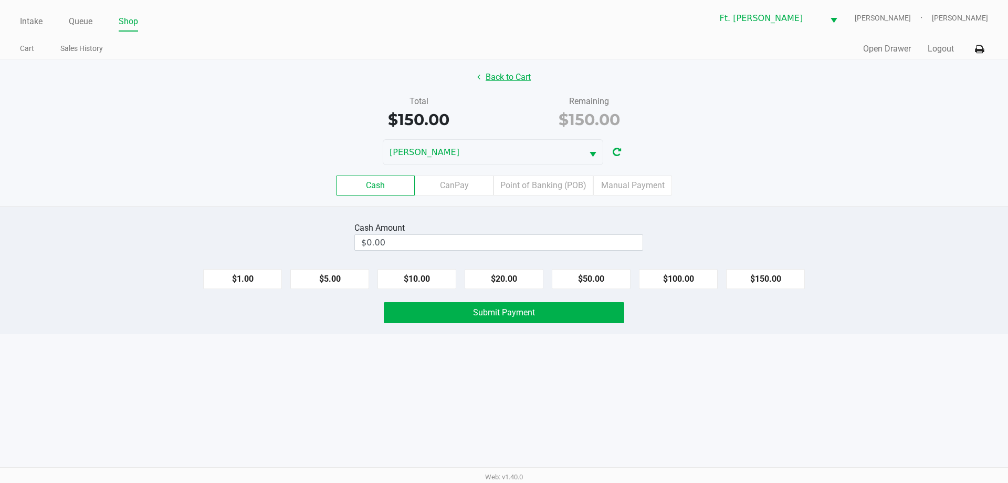
click at [515, 84] on button "Back to Cart" at bounding box center [504, 77] width 67 height 20
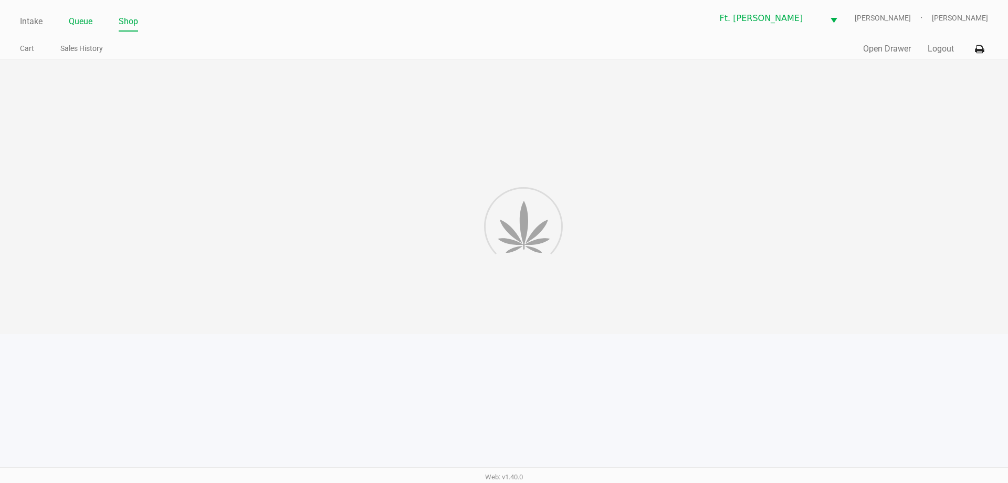
click at [87, 26] on link "Queue" at bounding box center [81, 21] width 24 height 15
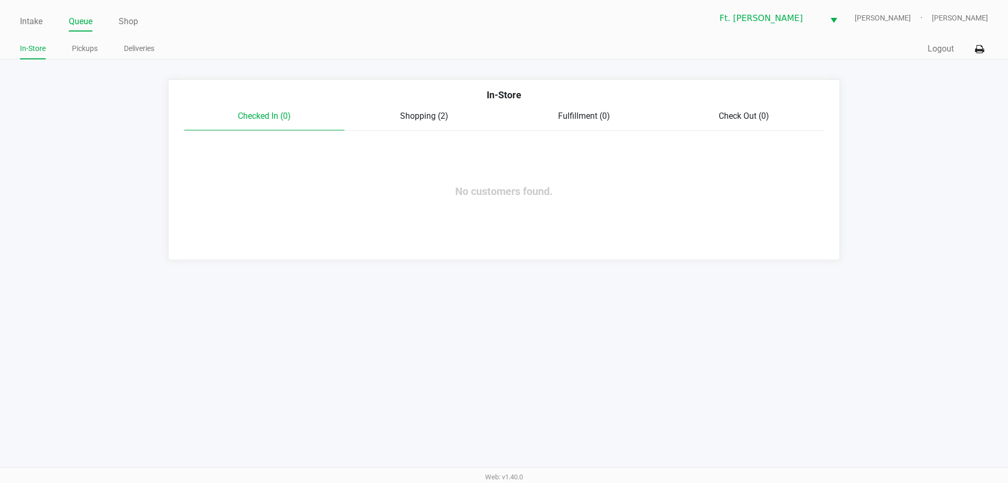
drag, startPoint x: 87, startPoint y: 26, endPoint x: 56, endPoint y: 39, distance: 33.0
drag, startPoint x: 56, startPoint y: 39, endPoint x: 855, endPoint y: 46, distance: 798.4
click at [855, 46] on div "Quick Sale Logout" at bounding box center [746, 48] width 484 height 19
click at [966, 56] on div "Quick Sale Logout" at bounding box center [746, 48] width 484 height 19
click at [948, 50] on button "Logout" at bounding box center [941, 49] width 26 height 13
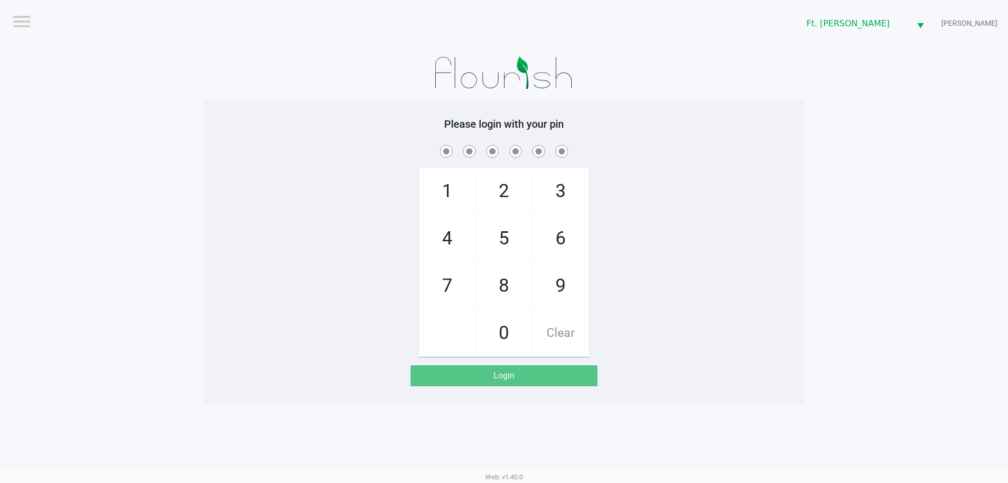
click at [677, 87] on div at bounding box center [504, 73] width 599 height 53
checkbox input "true"
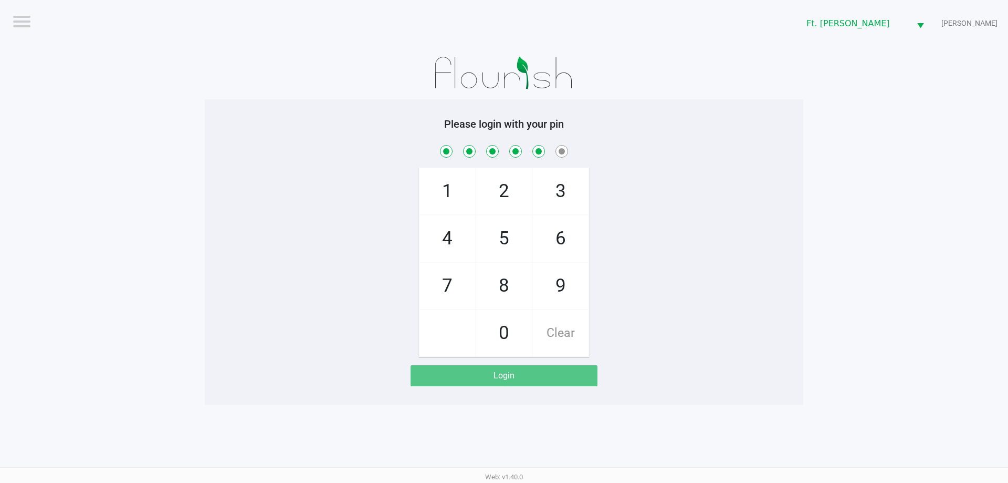
checkbox input "true"
